Goal: Information Seeking & Learning: Learn about a topic

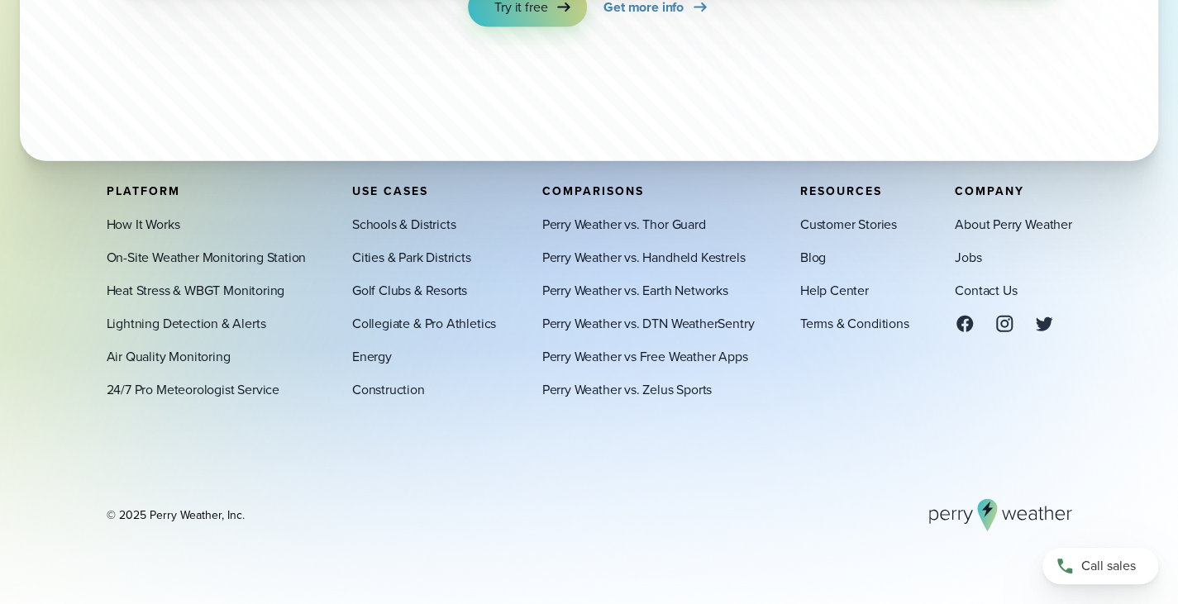
scroll to position [5652, 0]
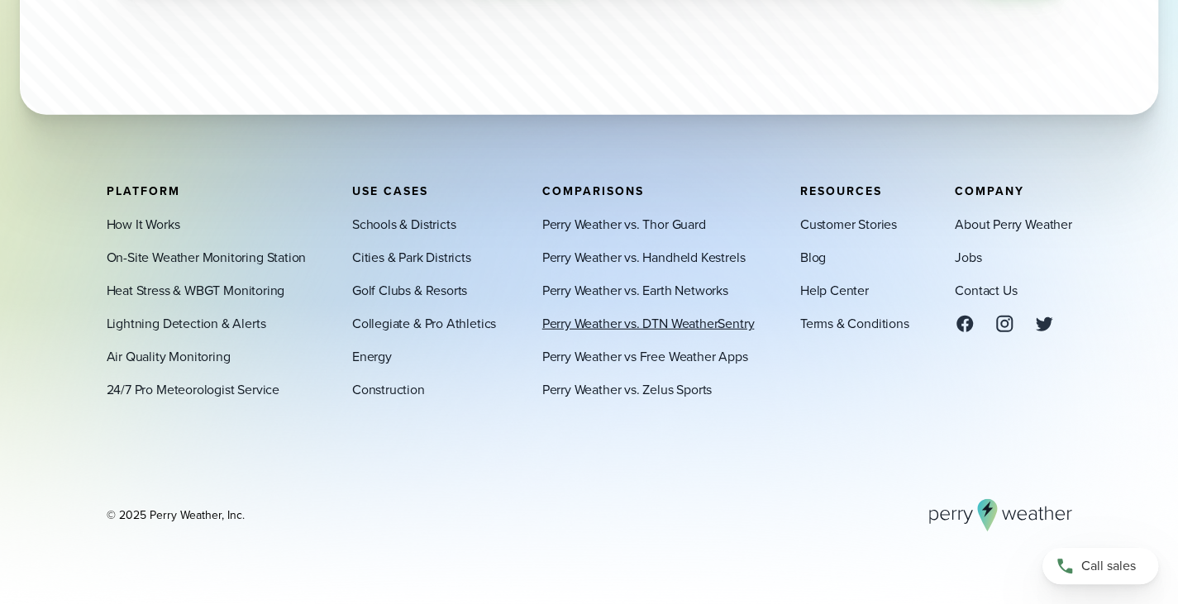
click at [640, 328] on link "Perry Weather vs. DTN WeatherSentry" at bounding box center [648, 323] width 212 height 20
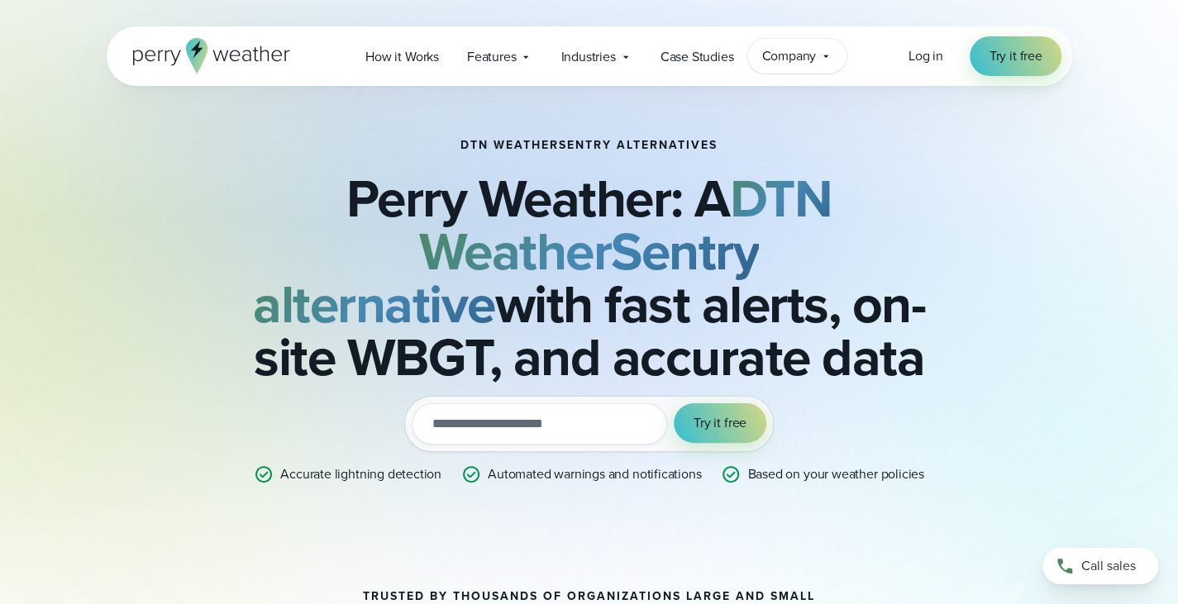
click at [808, 52] on span "Company" at bounding box center [788, 56] width 55 height 20
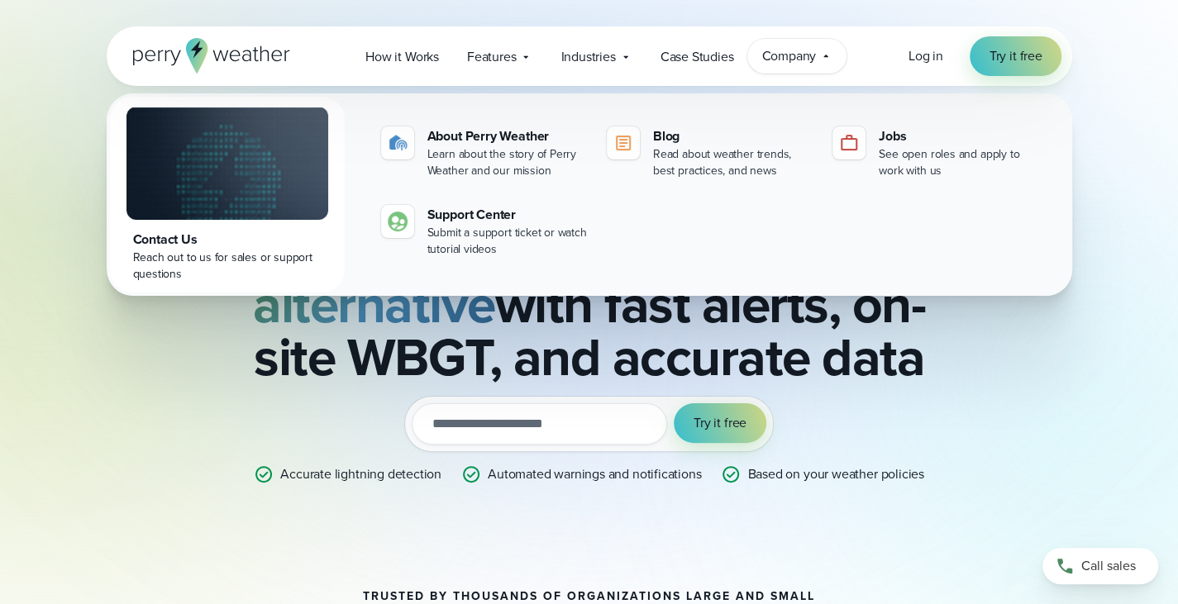
click at [808, 60] on span "Company" at bounding box center [788, 56] width 55 height 20
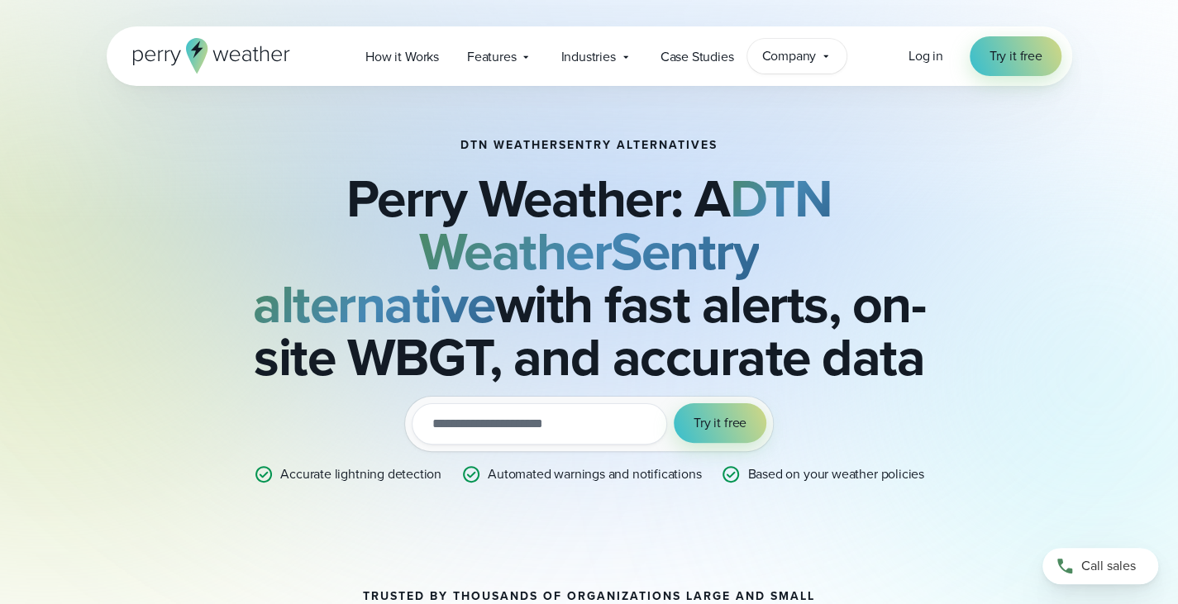
click at [808, 60] on span "Company" at bounding box center [788, 56] width 55 height 20
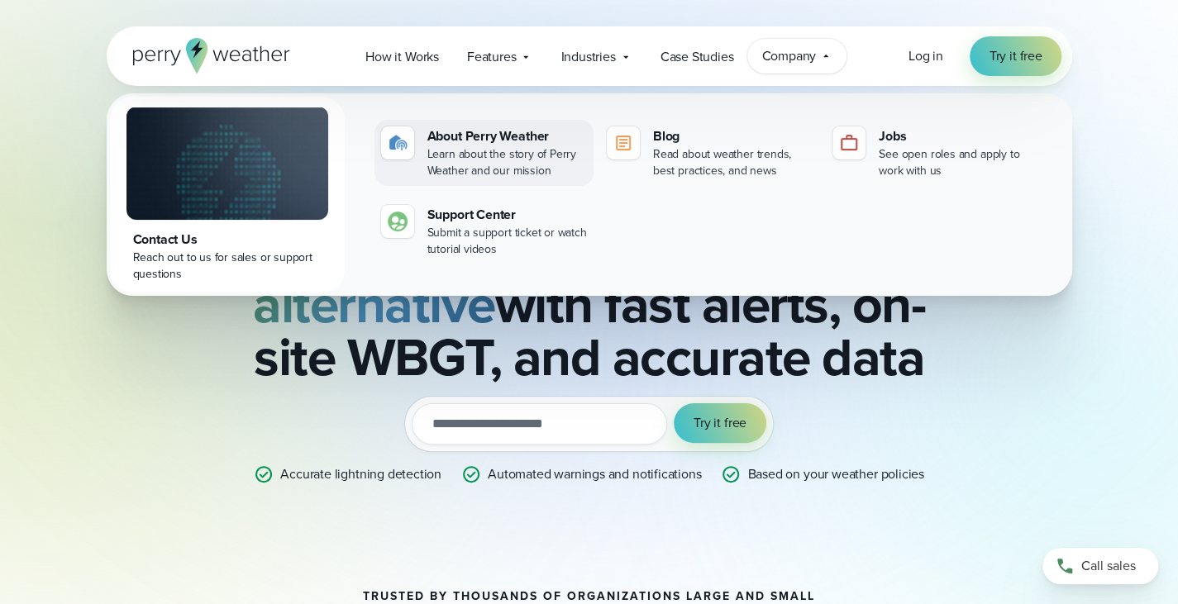
click at [501, 143] on div "About Perry Weather" at bounding box center [507, 136] width 160 height 20
